Goal: Information Seeking & Learning: Learn about a topic

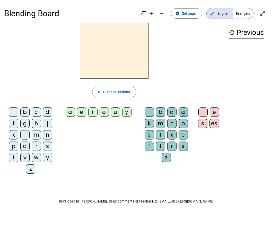
click at [14, 148] on div "p" at bounding box center [13, 145] width 9 height 9
click at [111, 93] on span "Clear selections" at bounding box center [116, 92] width 27 height 6
click at [16, 147] on div "p" at bounding box center [13, 145] width 9 height 9
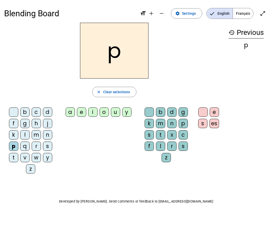
scroll to position [0, 0]
click at [38, 135] on div "m" at bounding box center [36, 134] width 9 height 9
click at [51, 113] on div "d" at bounding box center [47, 111] width 9 height 9
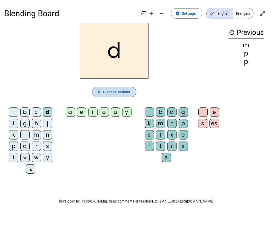
click at [101, 92] on mat-icon "close" at bounding box center [99, 91] width 5 height 5
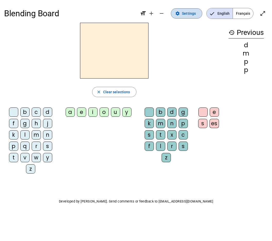
click at [191, 12] on span "Settings" at bounding box center [189, 13] width 14 height 6
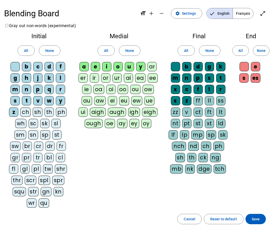
click at [38, 89] on div "p" at bounding box center [37, 89] width 9 height 9
click at [50, 46] on span at bounding box center [49, 50] width 21 height 12
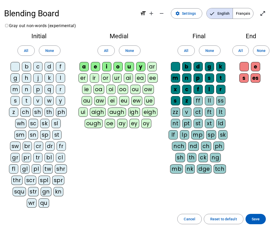
click at [38, 91] on div "p" at bounding box center [37, 89] width 9 height 9
click at [14, 89] on div "m" at bounding box center [15, 89] width 9 height 9
click at [50, 65] on div "d" at bounding box center [49, 66] width 9 height 9
click at [28, 65] on div "b" at bounding box center [26, 66] width 9 height 9
click at [62, 77] on div "l" at bounding box center [60, 77] width 9 height 9
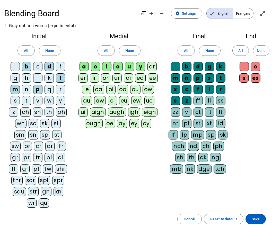
click at [39, 75] on div "j" at bounding box center [37, 77] width 9 height 9
click at [27, 101] on div "t" at bounding box center [26, 100] width 9 height 9
click at [27, 87] on div "n" at bounding box center [26, 89] width 9 height 9
click at [16, 101] on div "s" at bounding box center [15, 100] width 9 height 9
click at [129, 50] on span "None" at bounding box center [130, 50] width 9 height 6
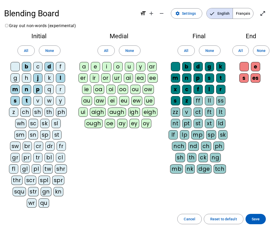
click at [130, 67] on div "u" at bounding box center [129, 66] width 9 height 9
click at [83, 67] on div "a" at bounding box center [84, 66] width 9 height 9
click at [96, 66] on div "e" at bounding box center [95, 66] width 9 height 9
click at [106, 65] on div "i" at bounding box center [106, 66] width 9 height 9
click at [208, 51] on span "None" at bounding box center [210, 50] width 9 height 6
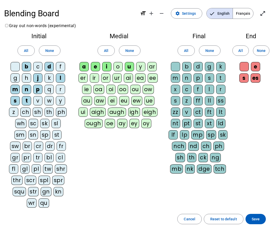
click at [221, 89] on div "r" at bounding box center [221, 89] width 9 height 9
click at [210, 88] on div "l" at bounding box center [209, 89] width 9 height 9
click at [254, 216] on span "Save" at bounding box center [256, 219] width 8 height 6
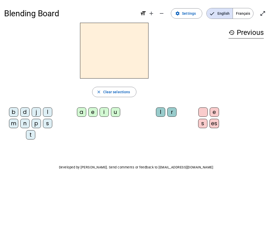
click at [37, 122] on div "p" at bounding box center [36, 123] width 9 height 9
drag, startPoint x: 118, startPoint y: 111, endPoint x: 139, endPoint y: 111, distance: 21.7
click at [119, 111] on div "u" at bounding box center [115, 111] width 9 height 9
click at [174, 111] on div "r" at bounding box center [172, 111] width 9 height 9
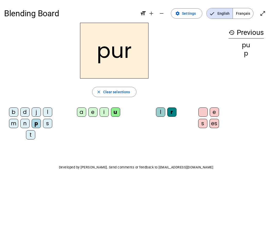
click at [15, 124] on div "m" at bounding box center [13, 123] width 9 height 9
click at [26, 111] on div "d" at bounding box center [24, 111] width 9 height 9
click at [171, 112] on div "r" at bounding box center [172, 111] width 9 height 9
click at [175, 114] on div "r" at bounding box center [172, 111] width 9 height 9
click at [173, 113] on div "r" at bounding box center [172, 111] width 9 height 9
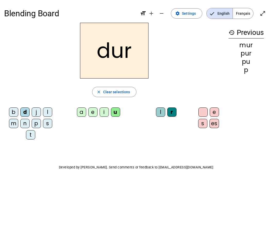
click at [160, 113] on div "l" at bounding box center [160, 111] width 9 height 9
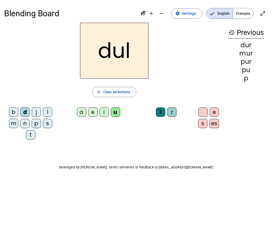
click at [173, 112] on div "r" at bounding box center [172, 111] width 9 height 9
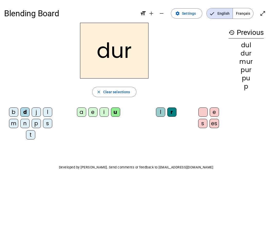
click at [204, 111] on div at bounding box center [203, 111] width 9 height 9
click at [173, 114] on div "r" at bounding box center [172, 111] width 9 height 9
click at [161, 113] on div "l" at bounding box center [160, 111] width 9 height 9
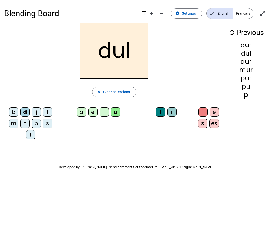
click at [204, 110] on div at bounding box center [203, 111] width 9 height 9
click at [174, 112] on div "r" at bounding box center [172, 111] width 9 height 9
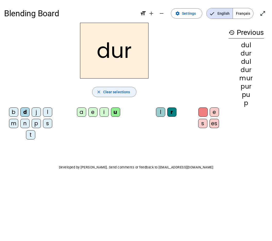
click at [132, 94] on span "button" at bounding box center [115, 92] width 44 height 12
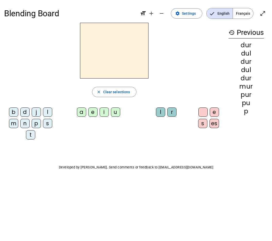
drag, startPoint x: 24, startPoint y: 110, endPoint x: 80, endPoint y: 114, distance: 55.6
click at [29, 110] on div "d" at bounding box center [24, 111] width 9 height 9
click at [117, 110] on div "u" at bounding box center [115, 111] width 9 height 9
click at [15, 109] on div "b" at bounding box center [13, 111] width 9 height 9
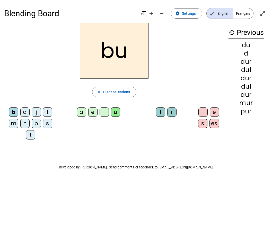
click at [47, 111] on div "l" at bounding box center [47, 111] width 9 height 9
click at [24, 111] on div "d" at bounding box center [24, 111] width 9 height 9
drag, startPoint x: 37, startPoint y: 122, endPoint x: 47, endPoint y: 120, distance: 10.3
click at [37, 122] on div "p" at bounding box center [36, 123] width 9 height 9
click at [174, 111] on div "r" at bounding box center [172, 111] width 9 height 9
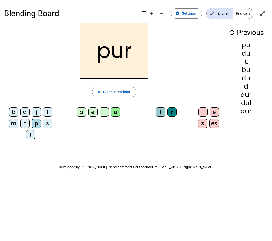
click at [15, 123] on div "m" at bounding box center [13, 123] width 9 height 9
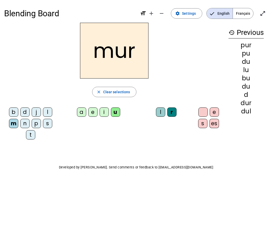
drag, startPoint x: 22, startPoint y: 113, endPoint x: 79, endPoint y: 84, distance: 63.6
click at [26, 111] on div "d" at bounding box center [24, 111] width 9 height 9
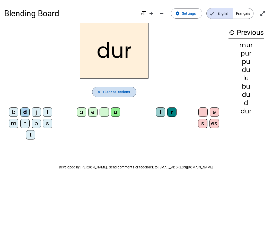
click at [116, 91] on span "Clear selections" at bounding box center [116, 92] width 27 height 6
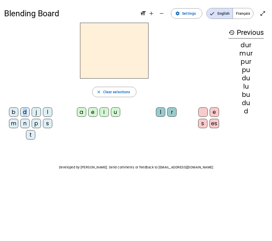
drag, startPoint x: 24, startPoint y: 111, endPoint x: 46, endPoint y: 109, distance: 21.5
click at [26, 110] on div "d" at bounding box center [24, 111] width 9 height 9
click at [116, 110] on div "u" at bounding box center [115, 111] width 9 height 9
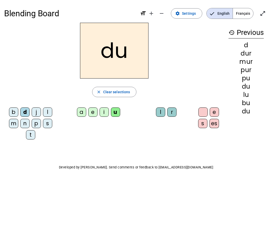
drag, startPoint x: 13, startPoint y: 111, endPoint x: 66, endPoint y: 97, distance: 54.9
click at [14, 110] on div "b" at bounding box center [13, 111] width 9 height 9
drag, startPoint x: 48, startPoint y: 113, endPoint x: 60, endPoint y: 105, distance: 14.9
click at [48, 113] on div "l" at bounding box center [47, 111] width 9 height 9
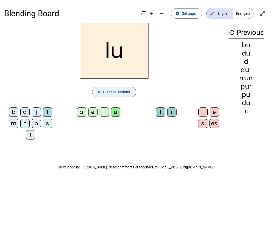
drag, startPoint x: 84, startPoint y: 114, endPoint x: 101, endPoint y: 86, distance: 32.7
click at [85, 112] on div "a" at bounding box center [81, 111] width 9 height 9
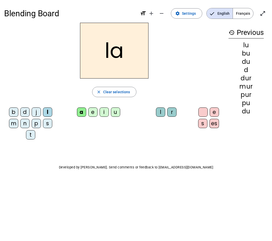
drag, startPoint x: 15, startPoint y: 124, endPoint x: 71, endPoint y: 93, distance: 64.2
click at [19, 121] on letter-bubble "m" at bounding box center [14, 124] width 11 height 11
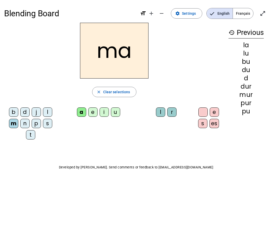
click at [94, 110] on div "e" at bounding box center [92, 111] width 9 height 9
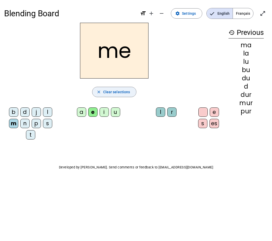
drag, startPoint x: 35, startPoint y: 112, endPoint x: 94, endPoint y: 93, distance: 62.3
click at [35, 112] on div "j" at bounding box center [36, 111] width 9 height 9
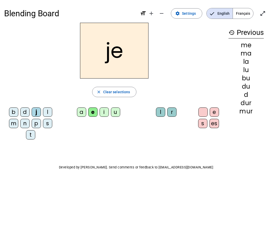
click at [27, 114] on div "d" at bounding box center [24, 111] width 9 height 9
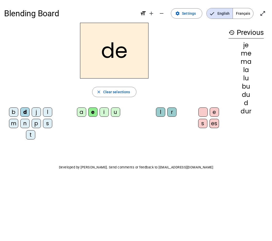
click at [28, 134] on div "t" at bounding box center [30, 134] width 9 height 9
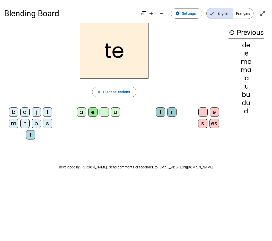
drag, startPoint x: 25, startPoint y: 125, endPoint x: 70, endPoint y: 82, distance: 62.2
click at [29, 120] on div "n" at bounding box center [24, 123] width 9 height 9
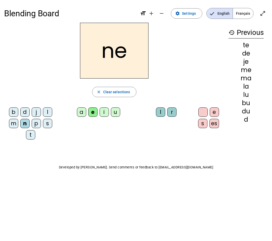
click at [138, 61] on h2 "ne" at bounding box center [114, 51] width 69 height 56
drag, startPoint x: 104, startPoint y: 111, endPoint x: 140, endPoint y: 63, distance: 59.9
click at [105, 110] on div "i" at bounding box center [104, 111] width 9 height 9
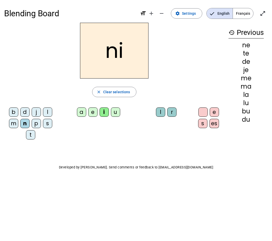
drag, startPoint x: 46, startPoint y: 125, endPoint x: 96, endPoint y: 76, distance: 70.4
click at [48, 123] on div "s" at bounding box center [47, 123] width 9 height 9
drag, startPoint x: 162, startPoint y: 114, endPoint x: 158, endPoint y: 106, distance: 8.2
click at [162, 114] on div "l" at bounding box center [160, 111] width 9 height 9
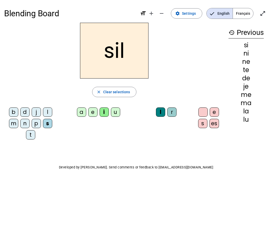
click at [205, 111] on div at bounding box center [203, 111] width 9 height 9
click at [205, 109] on div at bounding box center [203, 111] width 9 height 9
click at [135, 52] on h2 "sil" at bounding box center [114, 51] width 69 height 56
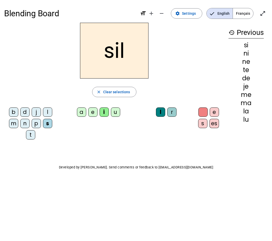
click at [247, 124] on div "history Previous si ni ne te de je me ma la lu" at bounding box center [247, 79] width 44 height 112
click at [151, 13] on mat-icon "add" at bounding box center [151, 13] width 6 height 6
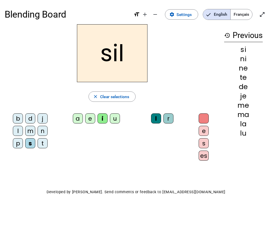
scroll to position [0, 0]
click at [250, 134] on div "lu" at bounding box center [244, 132] width 39 height 7
